Goal: Navigation & Orientation: Find specific page/section

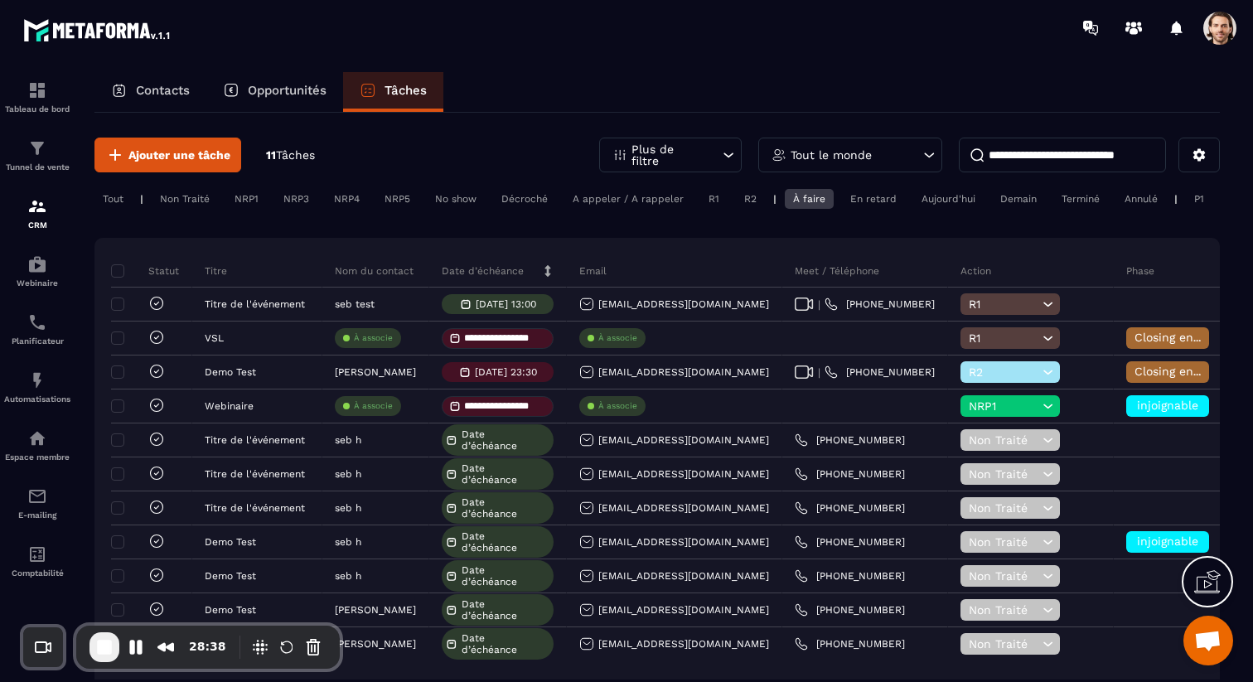
click at [275, 198] on div "NRP1" at bounding box center [296, 199] width 42 height 20
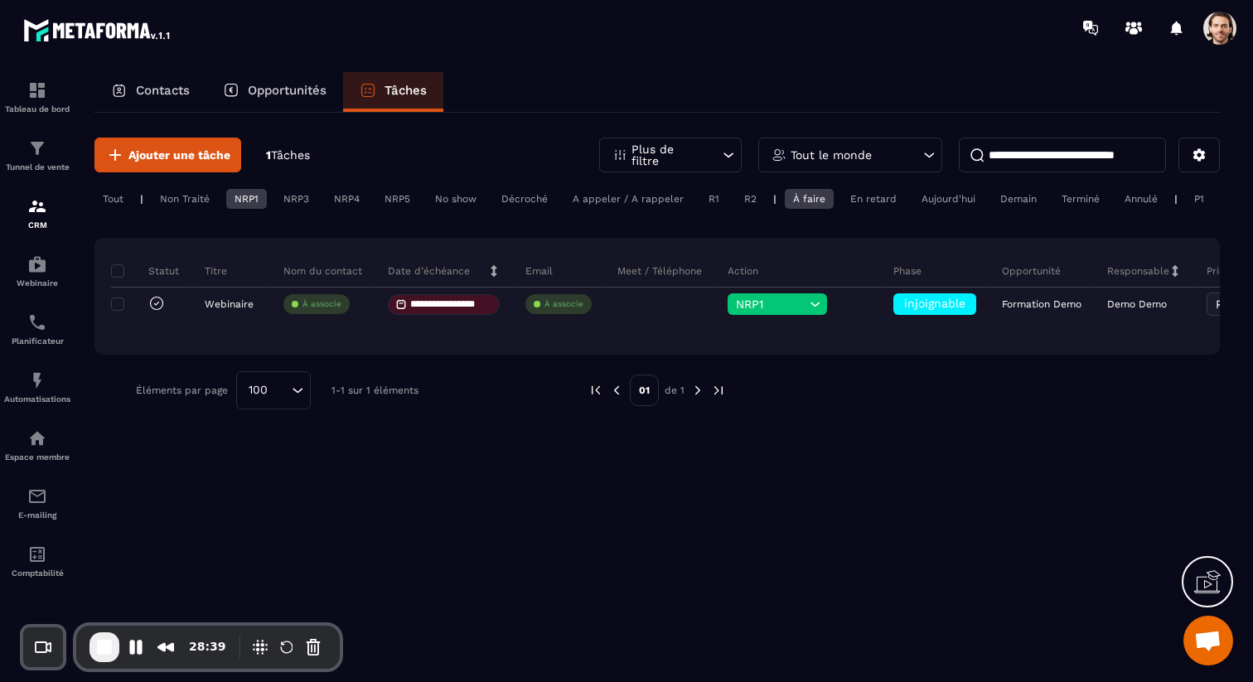
click at [326, 195] on div "NRP3" at bounding box center [347, 199] width 42 height 20
click at [275, 201] on div "NRP1" at bounding box center [296, 199] width 42 height 20
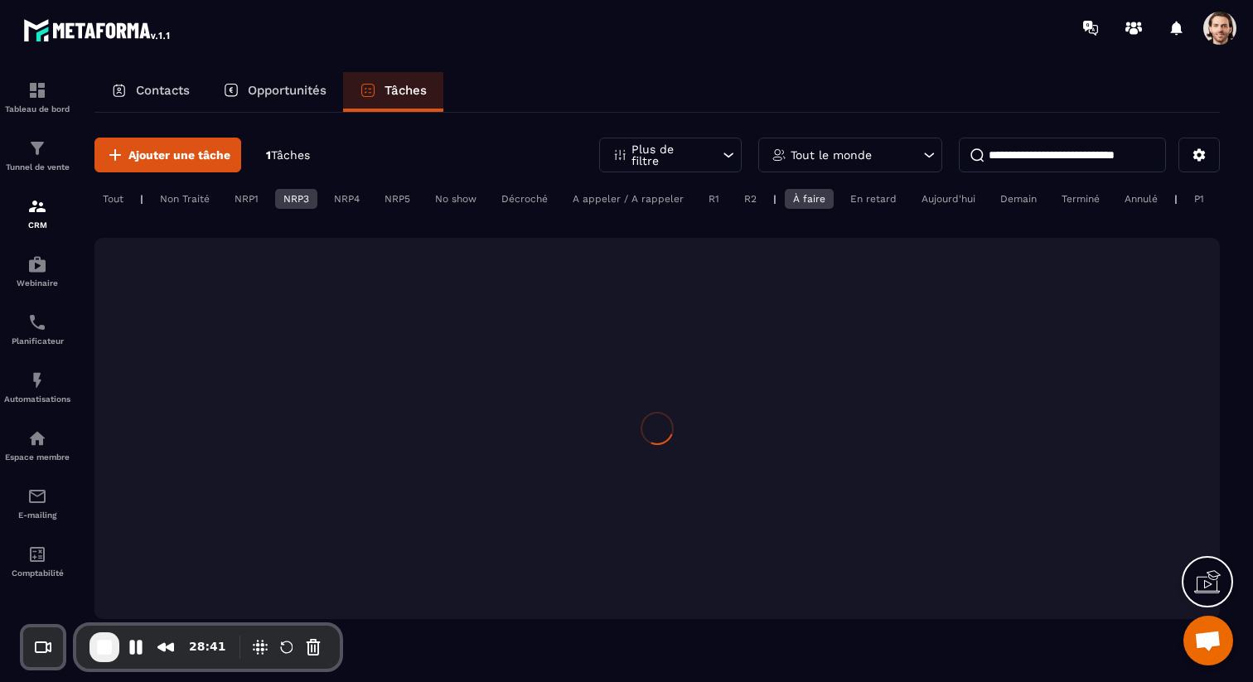
click at [376, 201] on div "NRP4" at bounding box center [397, 199] width 42 height 20
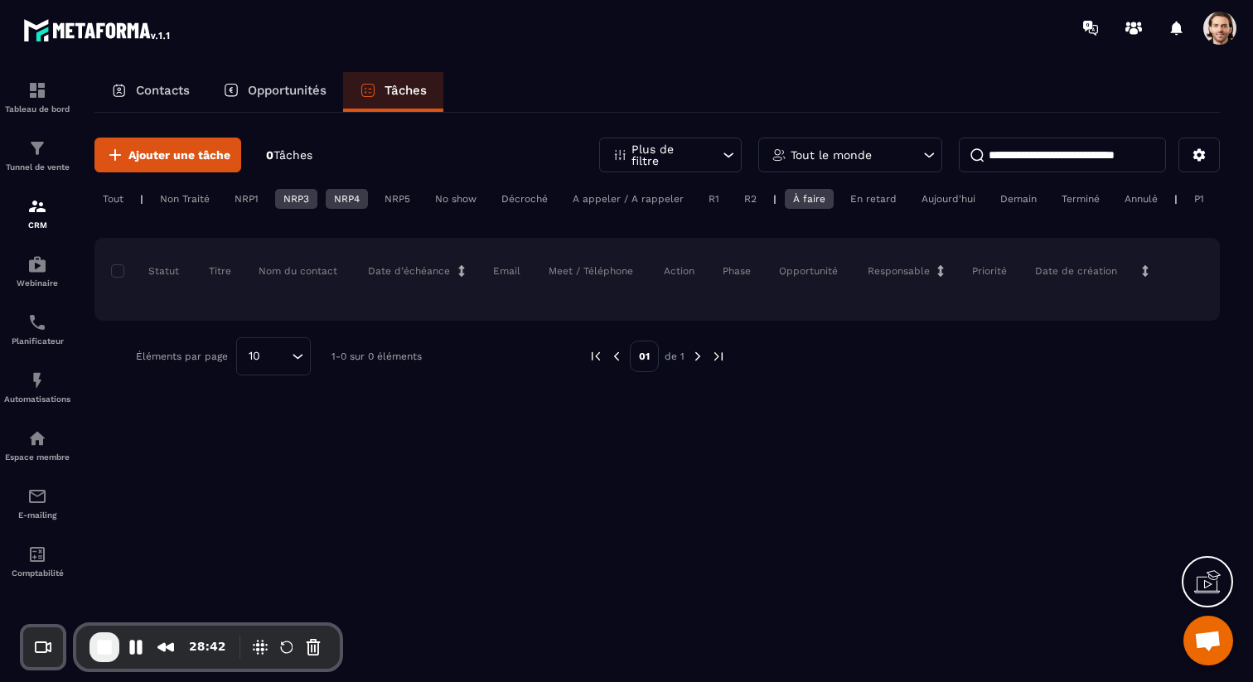
click at [427, 204] on div "NRP5" at bounding box center [456, 199] width 58 height 20
click at [326, 200] on div "NRP3" at bounding box center [347, 199] width 42 height 20
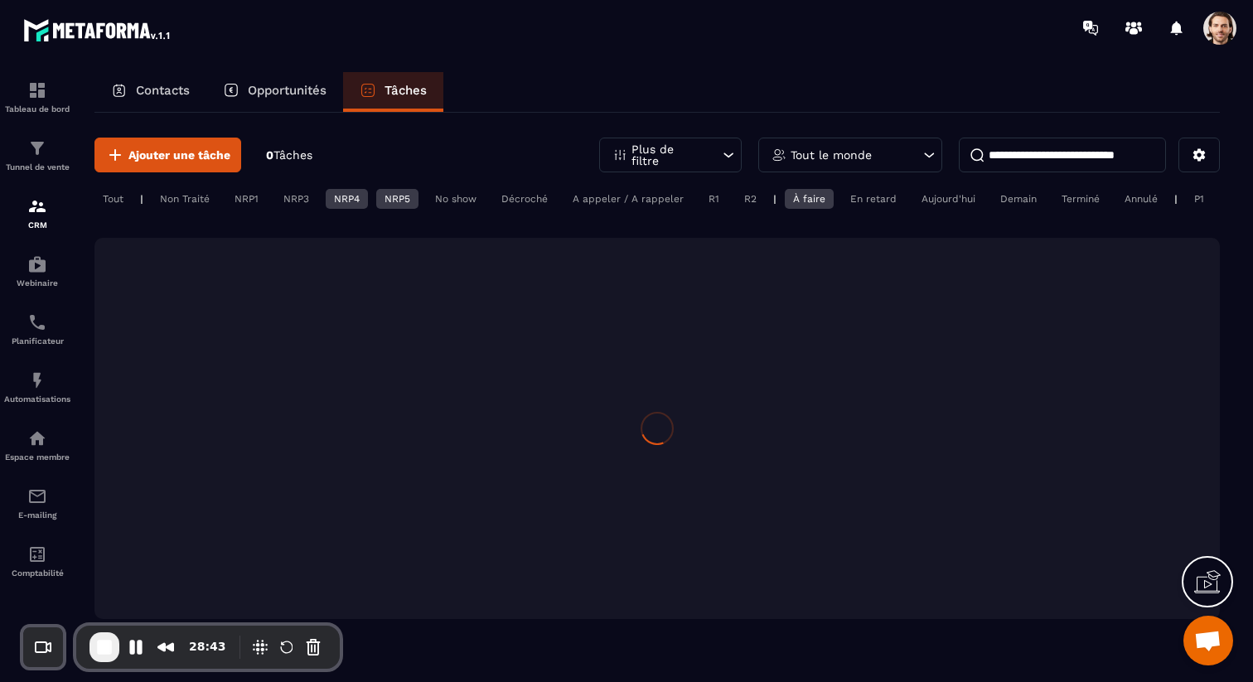
click at [376, 200] on div "NRP4" at bounding box center [397, 199] width 42 height 20
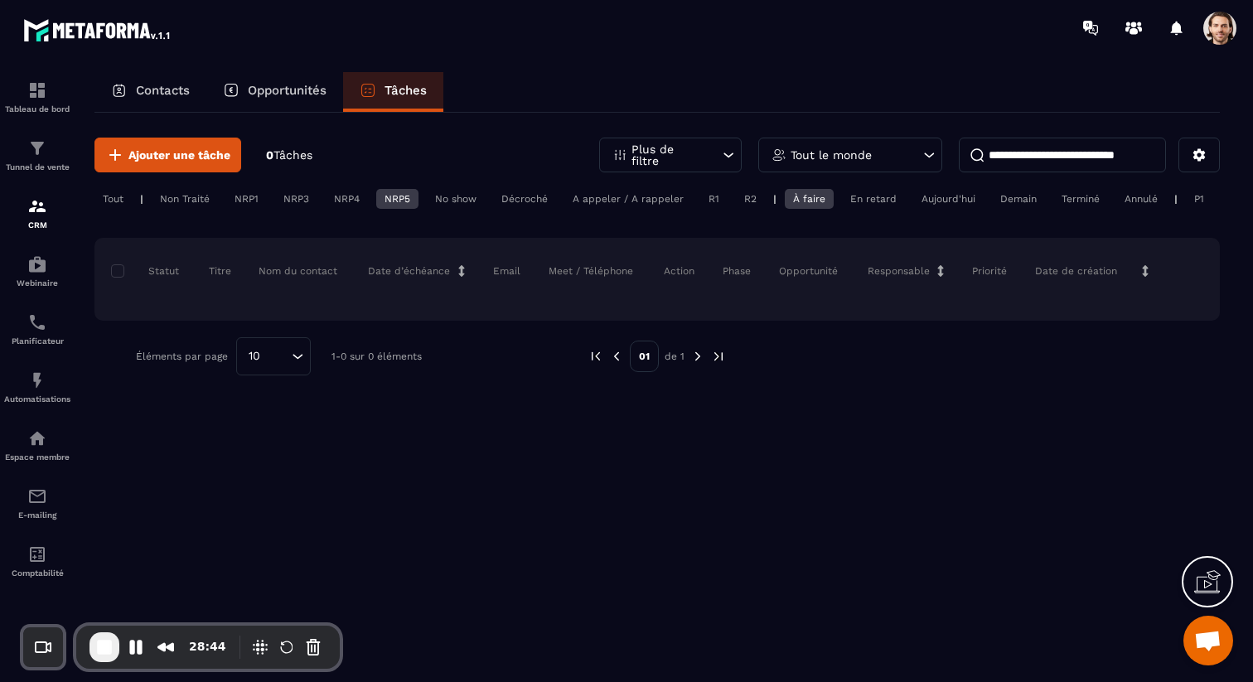
click at [396, 203] on div "NRP5" at bounding box center [397, 199] width 42 height 20
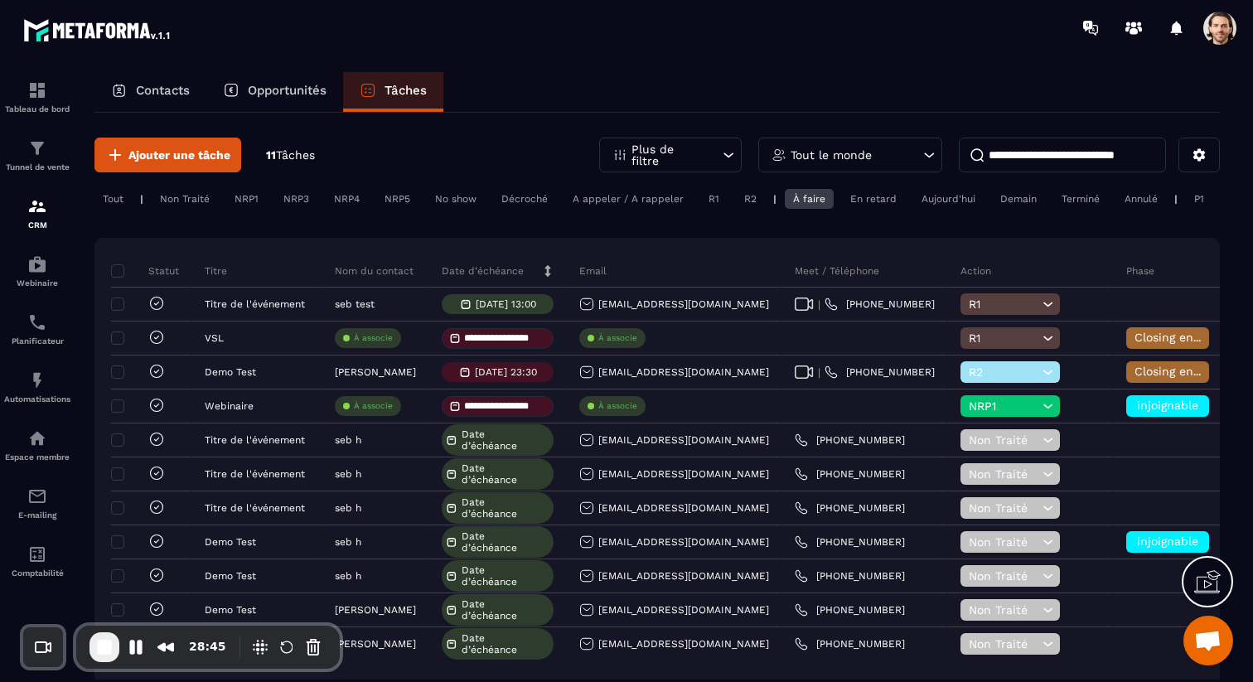
click at [275, 197] on div "NRP1" at bounding box center [296, 199] width 42 height 20
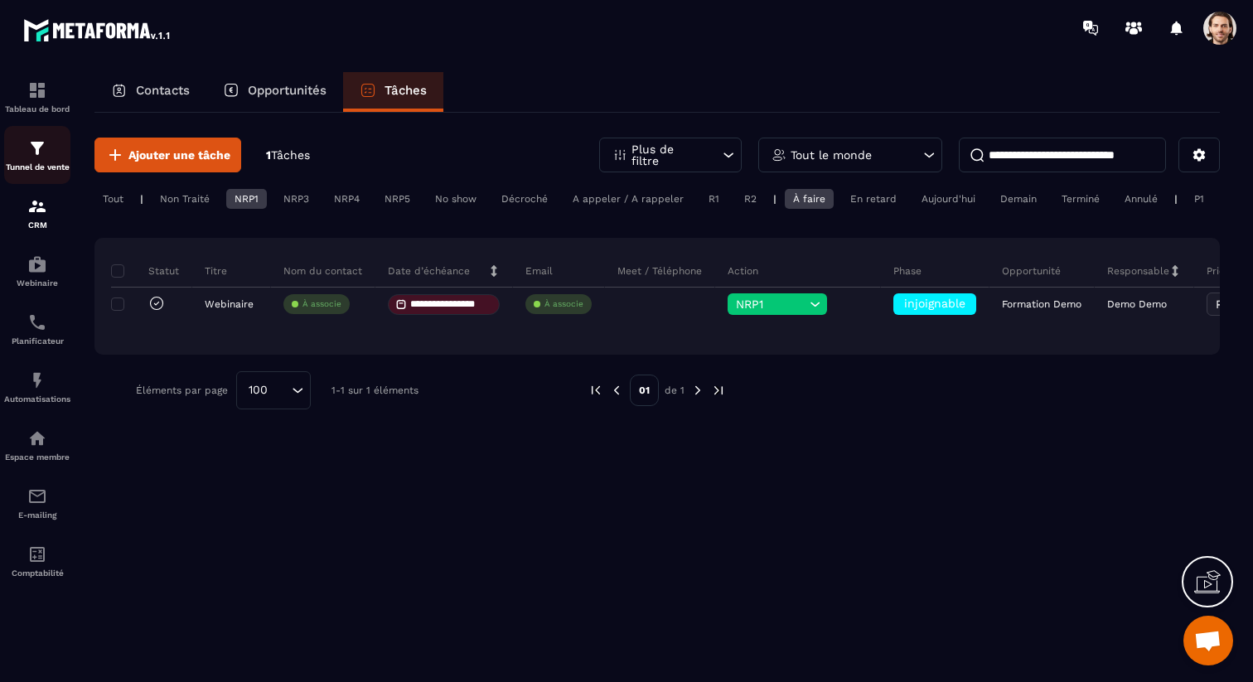
click at [38, 148] on img at bounding box center [37, 148] width 20 height 20
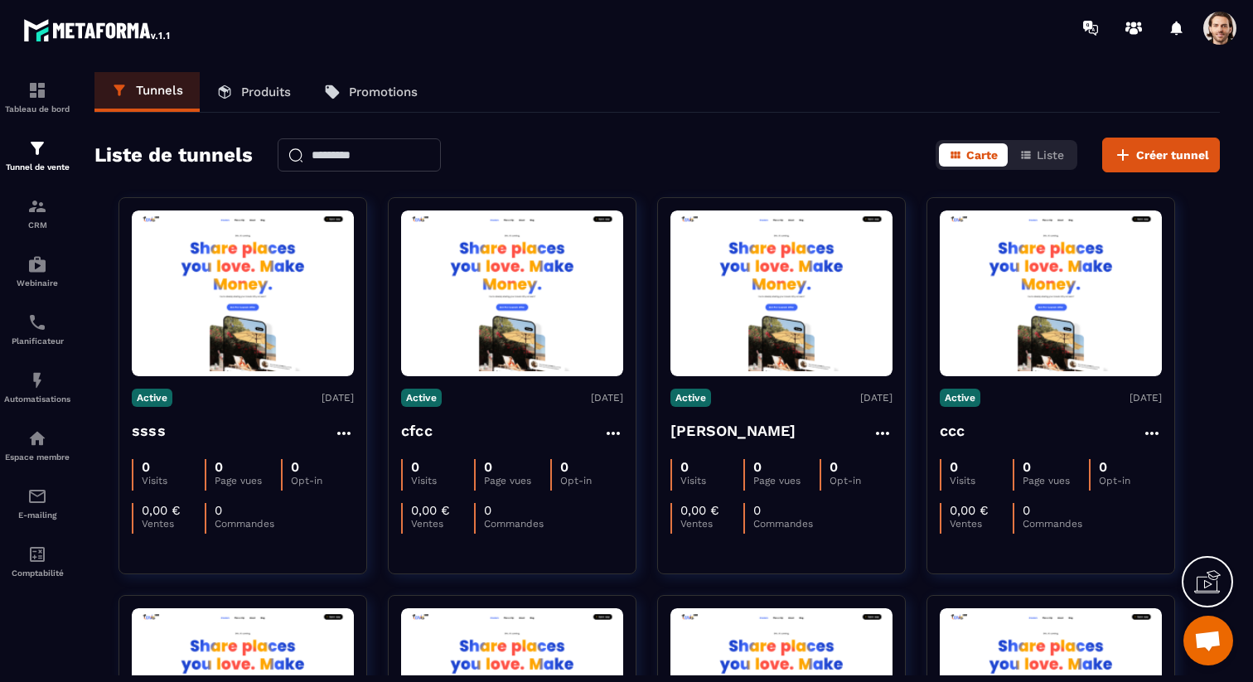
click at [1228, 25] on span at bounding box center [1219, 28] width 33 height 33
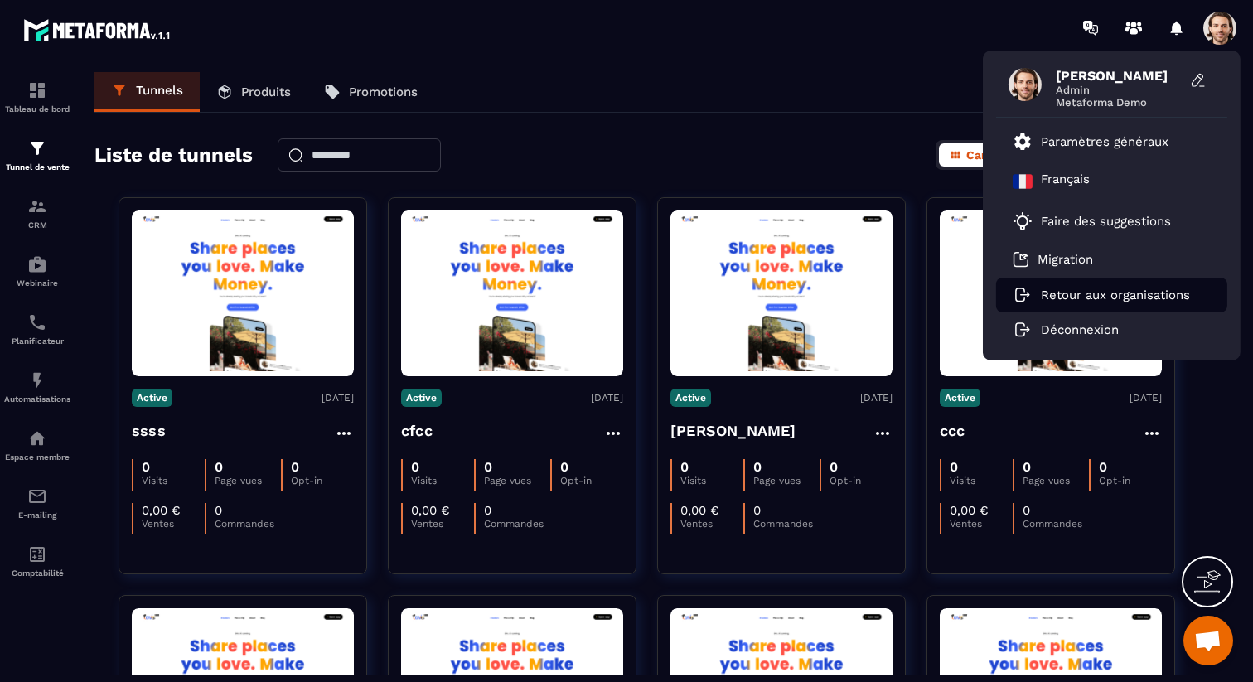
click at [1075, 294] on p "Retour aux organisations" at bounding box center [1115, 294] width 149 height 15
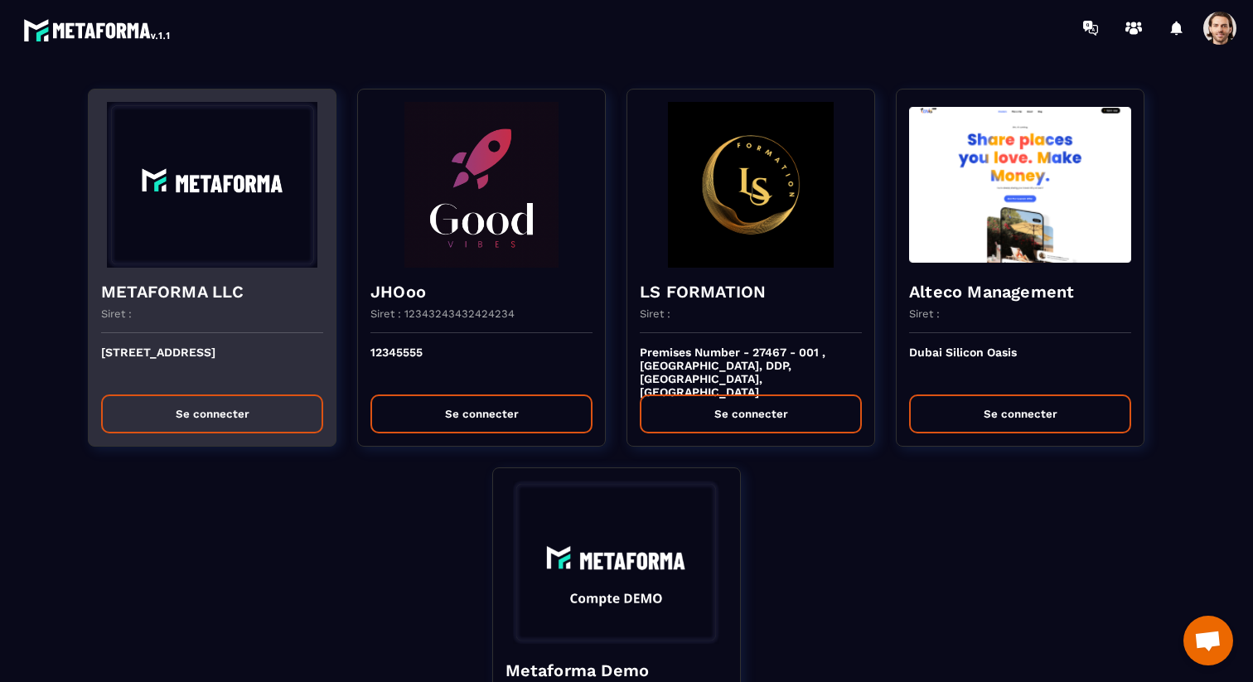
click at [249, 263] on img at bounding box center [212, 185] width 222 height 166
